Goal: Navigation & Orientation: Find specific page/section

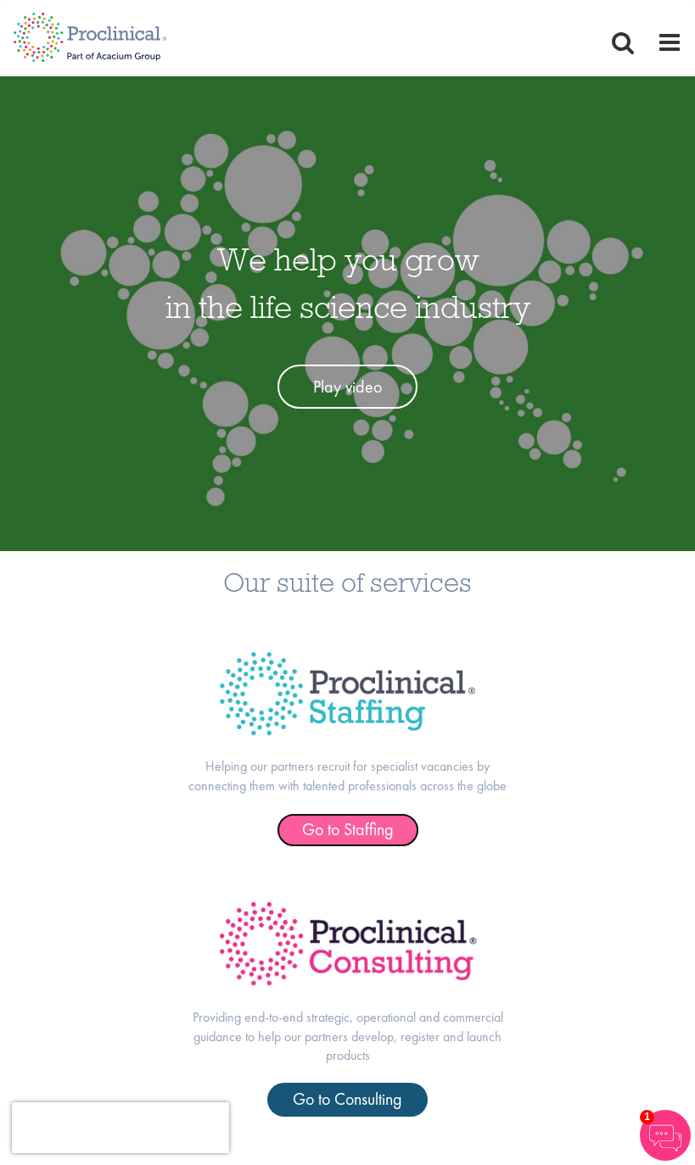
click at [347, 830] on span "Go to Staffing" at bounding box center [348, 830] width 92 height 22
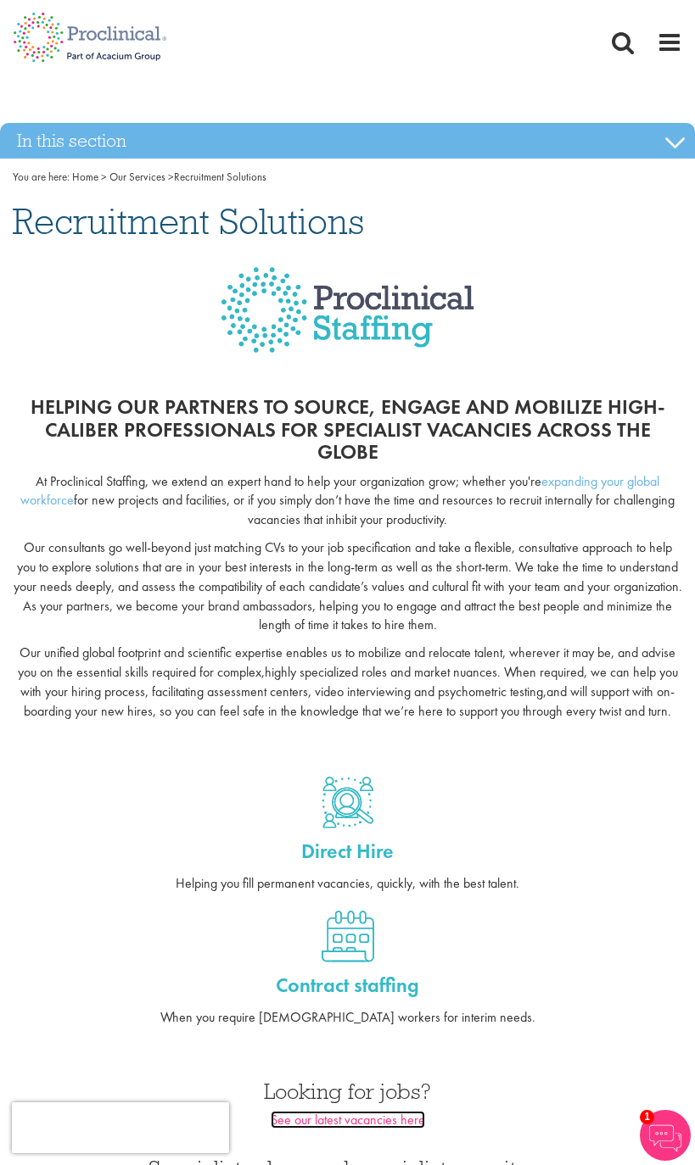
click at [347, 1120] on span "See our latest vacancies here" at bounding box center [348, 1120] width 154 height 18
